Goal: Task Accomplishment & Management: Manage account settings

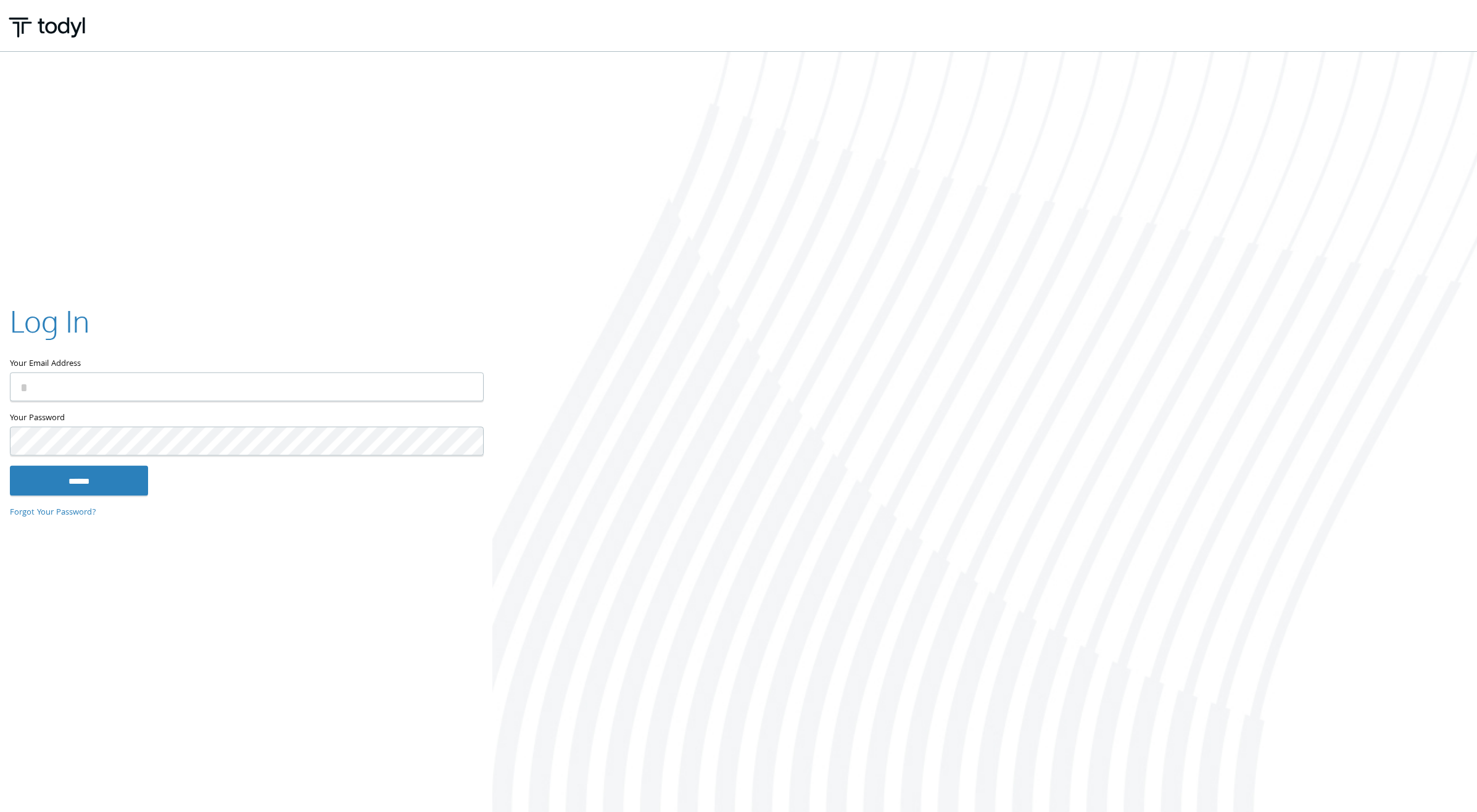
type input "**********"
click at [49, 491] on input "******" at bounding box center [79, 480] width 138 height 29
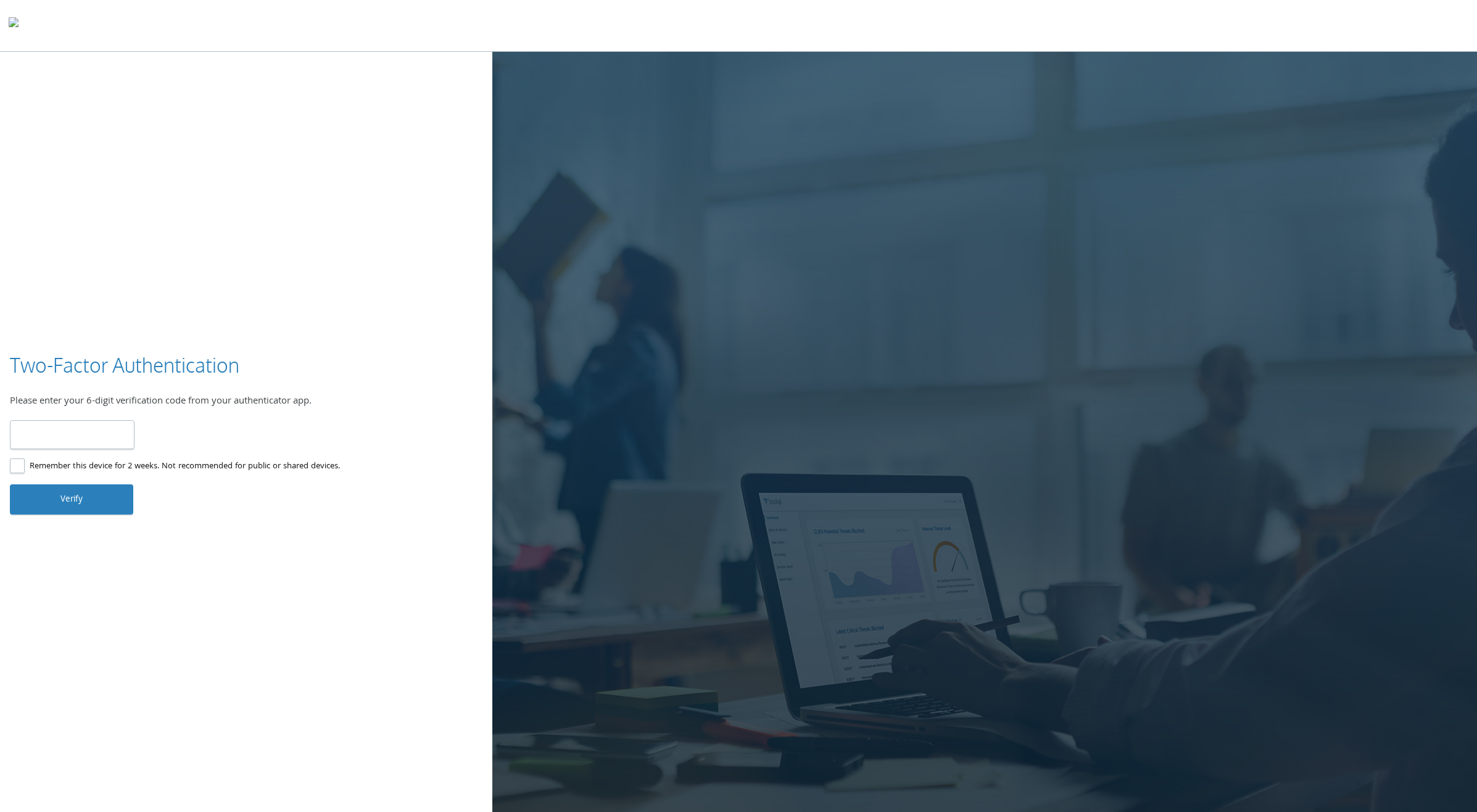
type input "******"
